Goal: Check status

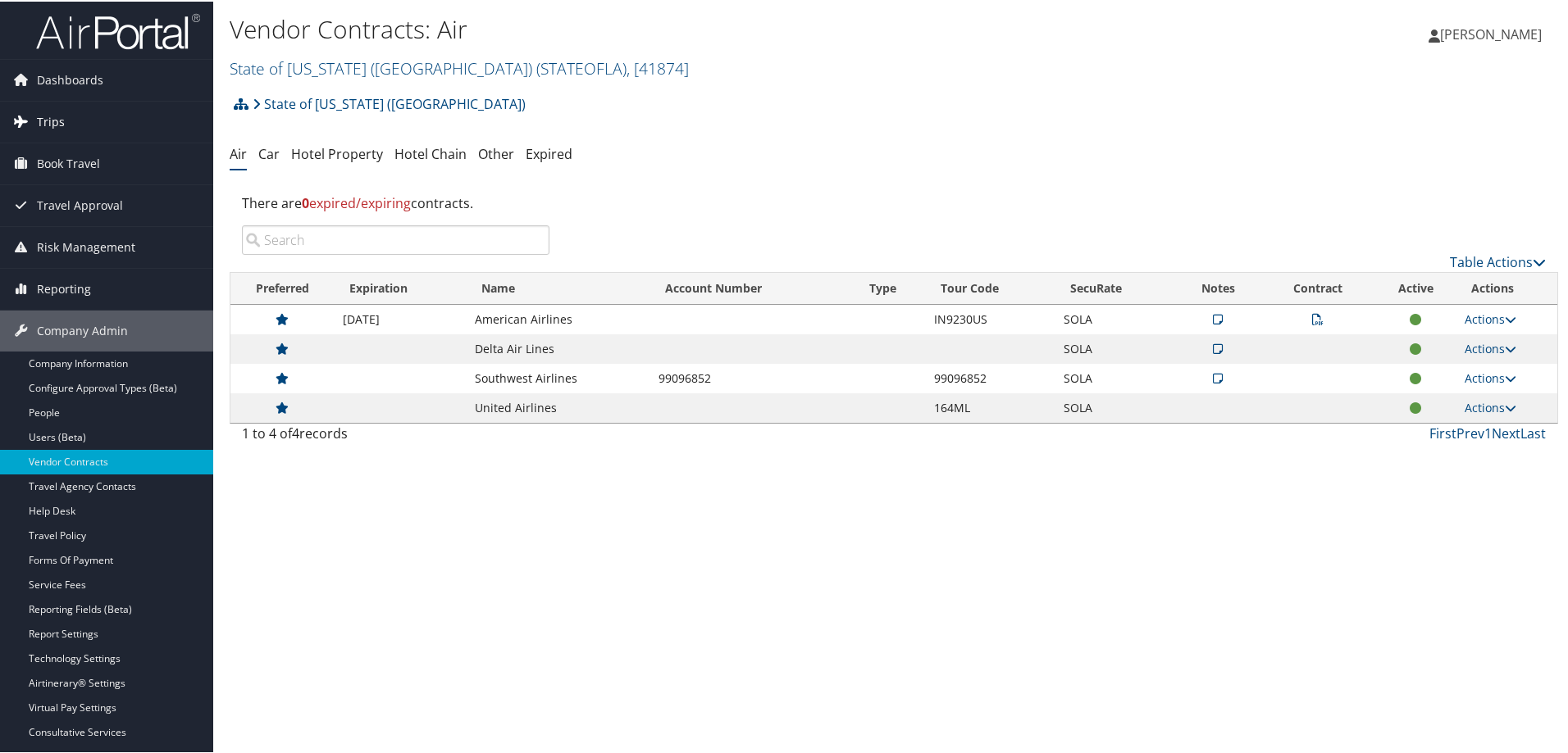
click at [76, 120] on link "Trips" at bounding box center [107, 120] width 213 height 41
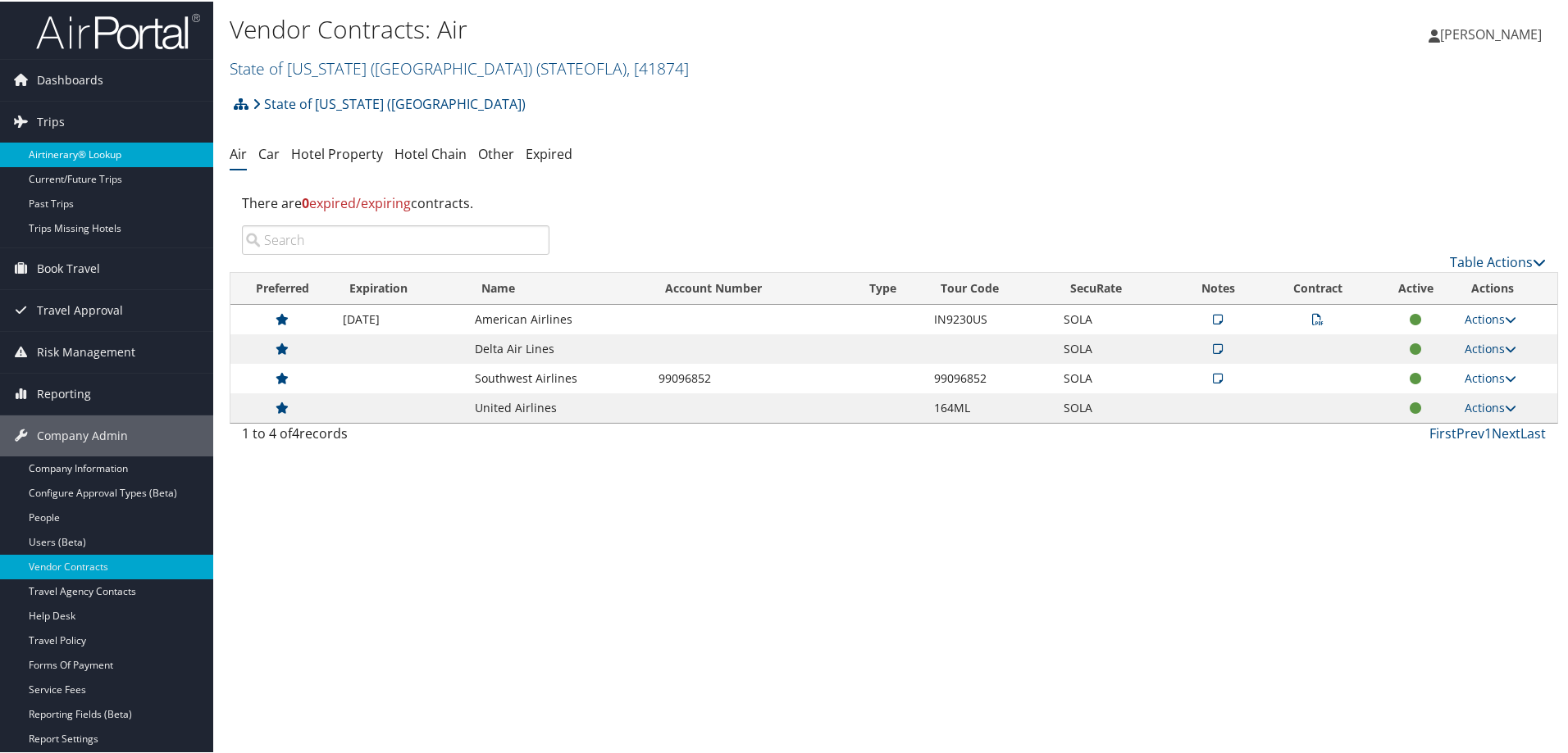
click at [97, 163] on link "Airtinerary® Lookup" at bounding box center [107, 153] width 213 height 25
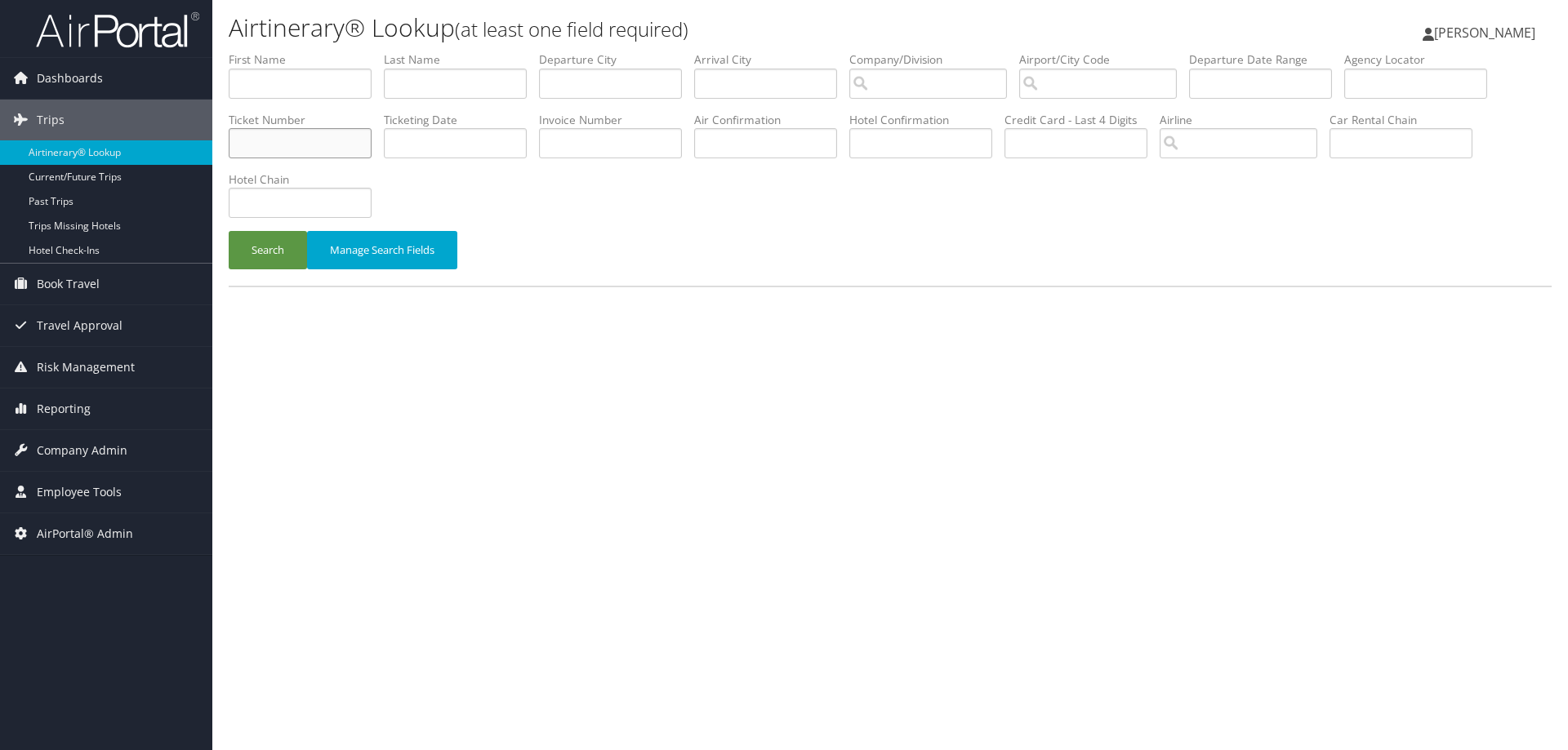
click at [308, 149] on input "text" at bounding box center [300, 143] width 143 height 30
type input "8900897740183"
click at [228, 231] on button "Search" at bounding box center [267, 250] width 78 height 39
